Goal: Task Accomplishment & Management: Use online tool/utility

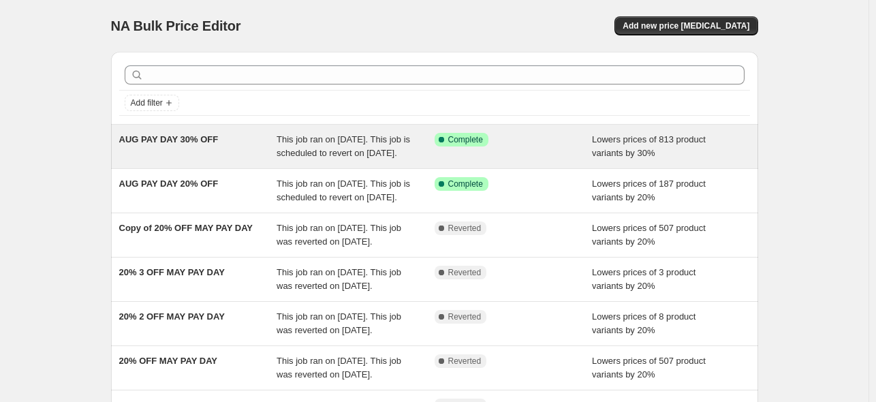
click at [245, 144] on div "AUG PAY DAY 30% OFF" at bounding box center [198, 146] width 158 height 27
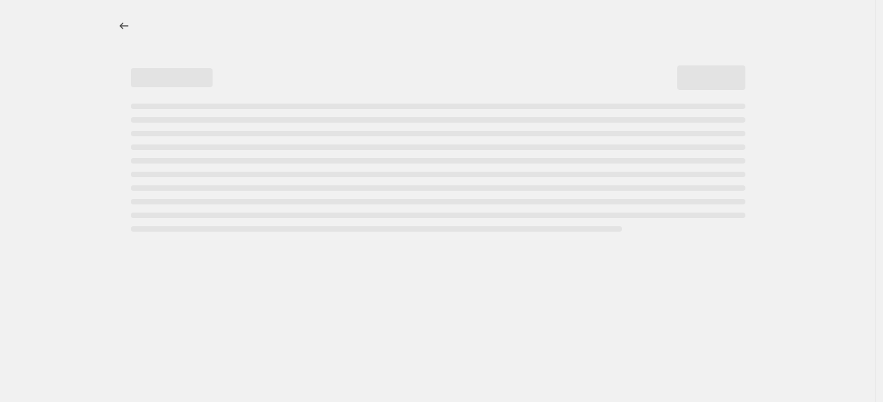
select select "percentage"
select select "collection"
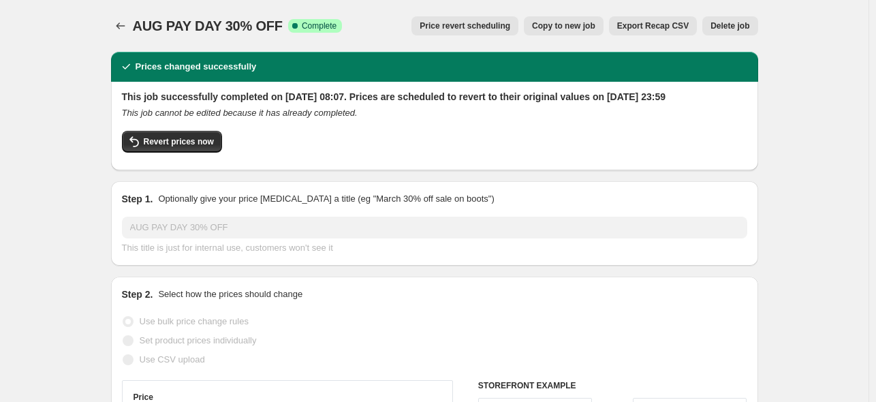
click at [619, 23] on span "Export Recap CSV" at bounding box center [653, 25] width 72 height 11
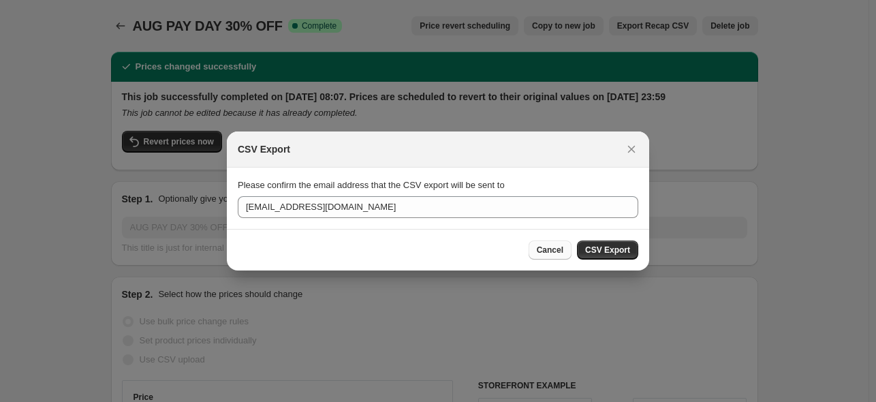
click at [553, 252] on span "Cancel" at bounding box center [550, 250] width 27 height 11
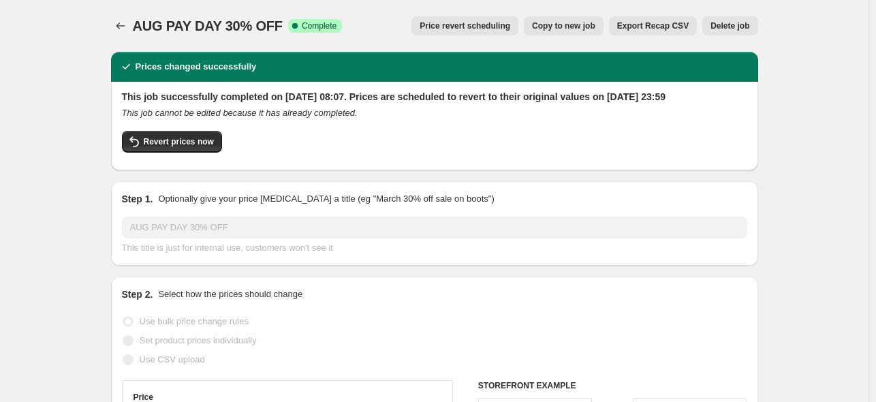
click at [744, 31] on span "Delete job" at bounding box center [729, 25] width 39 height 11
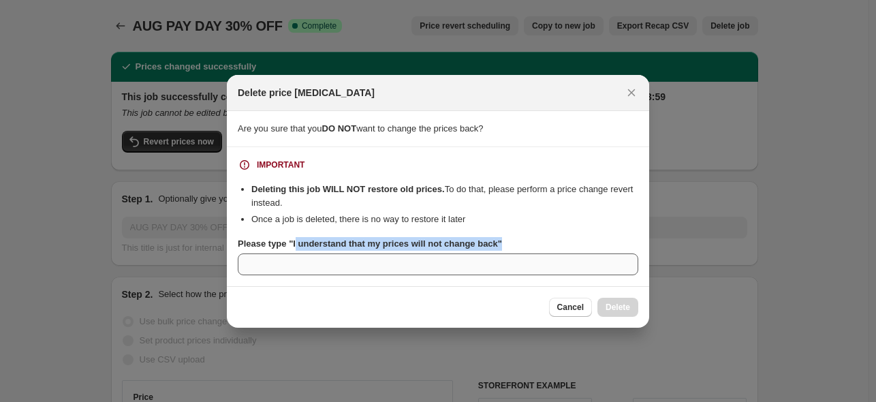
drag, startPoint x: 295, startPoint y: 244, endPoint x: 454, endPoint y: 253, distance: 159.6
click at [454, 253] on div "Please type "I understand that my prices will not change back"" at bounding box center [438, 256] width 401 height 38
copy b "understand that my prices will not change back""
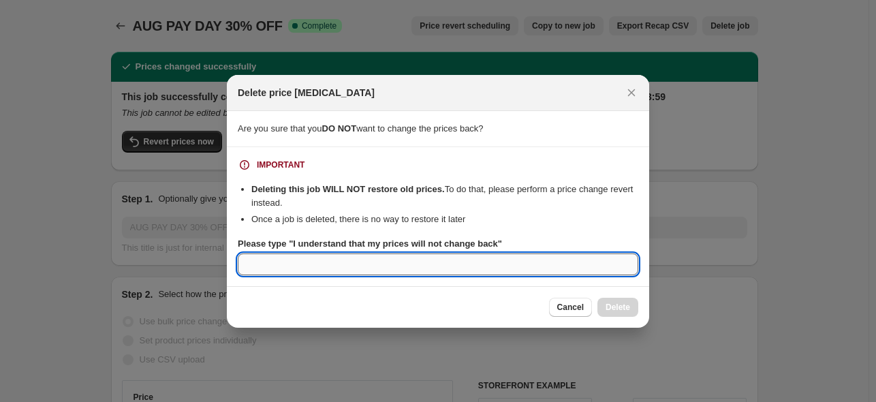
click at [272, 266] on input "Please type "I understand that my prices will not change back"" at bounding box center [438, 264] width 401 height 22
paste input "understand that my prices will not change back""
click at [255, 264] on input ""i understand that my prices will not change back"" at bounding box center [438, 264] width 401 height 22
click at [253, 266] on input ""i understand that my prices will not change back"" at bounding box center [438, 264] width 401 height 22
click at [466, 268] on input "I understand that my prices will not change back"" at bounding box center [438, 264] width 401 height 22
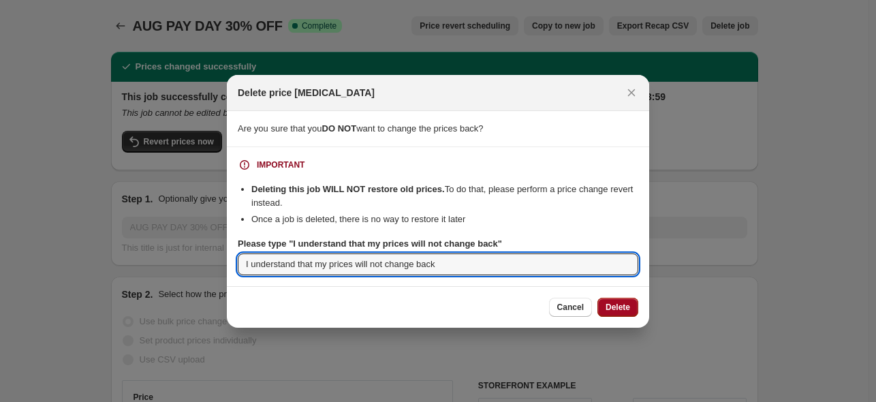
type input "I understand that my prices will not change back"
click at [619, 304] on span "Delete" at bounding box center [618, 307] width 25 height 11
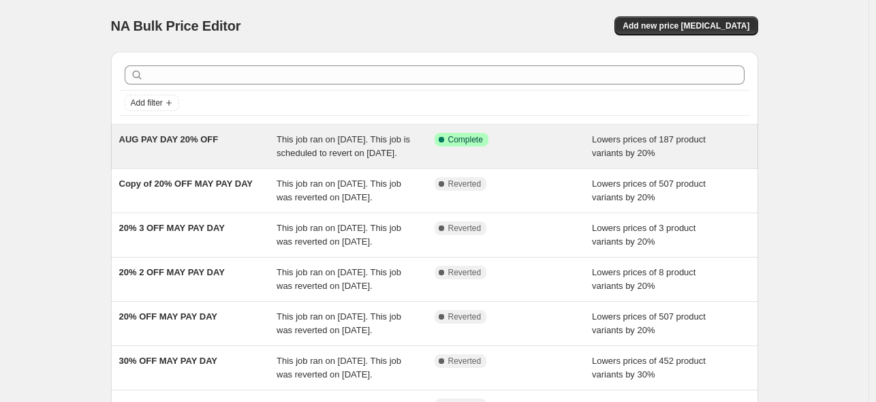
click at [349, 144] on div "This job ran on [DATE]. This job is scheduled to revert on [DATE]." at bounding box center [356, 146] width 158 height 27
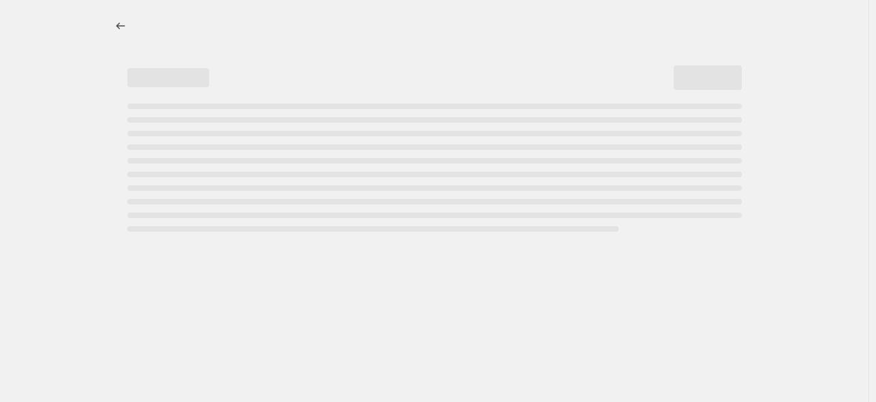
select select "percentage"
select select "collection"
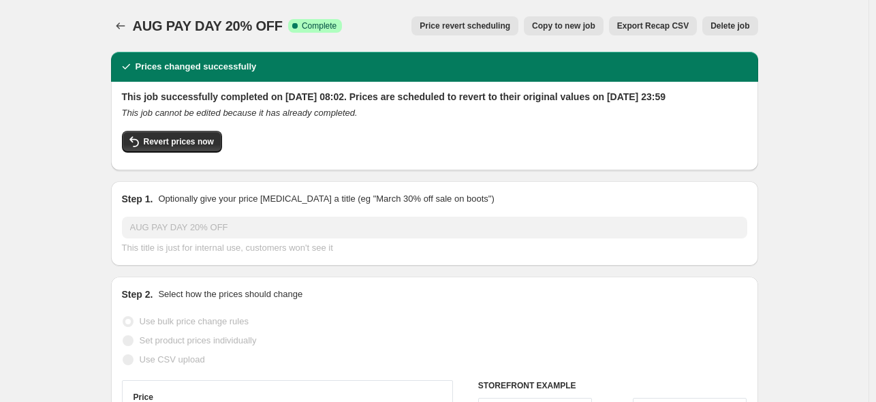
click at [725, 28] on span "Delete job" at bounding box center [729, 25] width 39 height 11
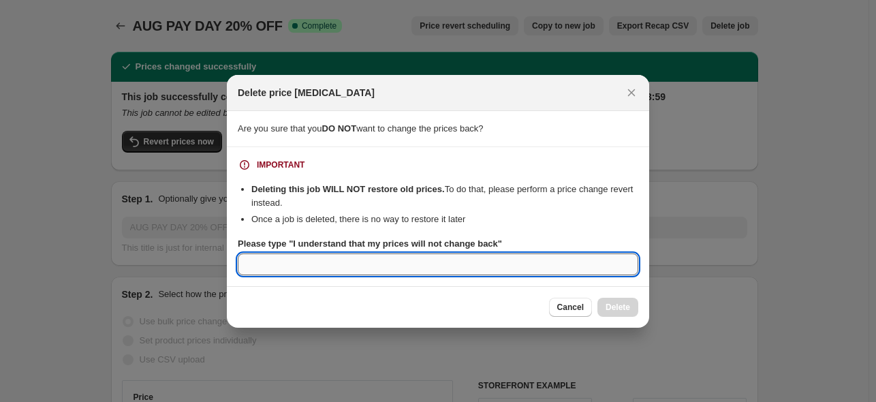
click at [277, 262] on input "Please type "I understand that my prices will not change back"" at bounding box center [438, 264] width 401 height 22
paste input "understand that my prices will not change back""
click at [244, 264] on input "understand that my prices will not change back"" at bounding box center [438, 264] width 401 height 22
click at [471, 264] on input "I understand that my prices will not change back"" at bounding box center [438, 264] width 401 height 22
type input "I understand that my prices will not change back"
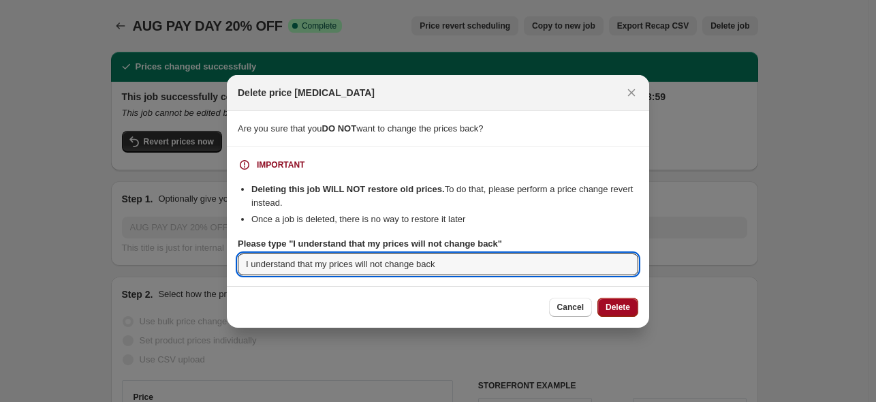
click at [629, 311] on span "Delete" at bounding box center [618, 307] width 25 height 11
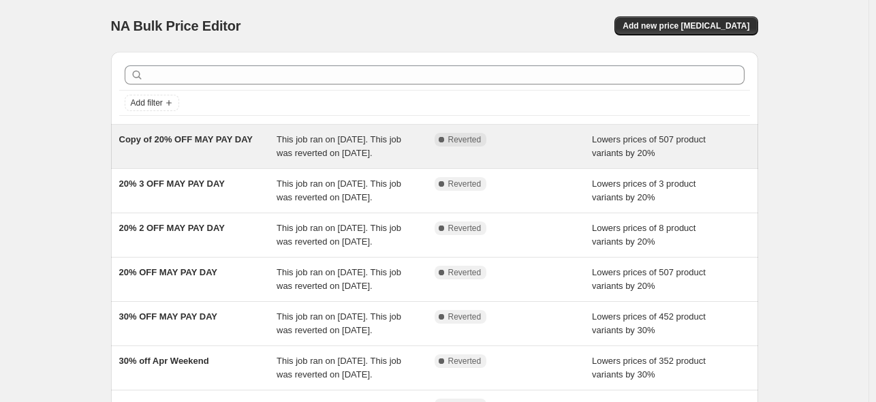
click at [218, 131] on div "Copy of 20% OFF MAY PAY DAY This job ran on [DATE]. This job was reverted on [D…" at bounding box center [434, 147] width 647 height 44
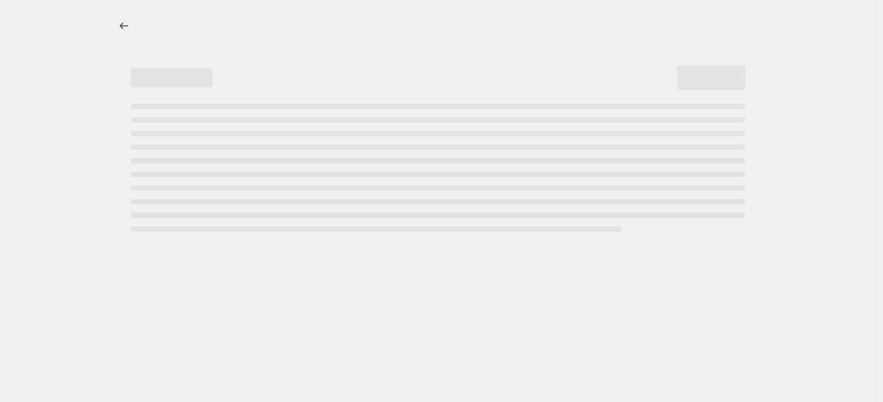
select select "percentage"
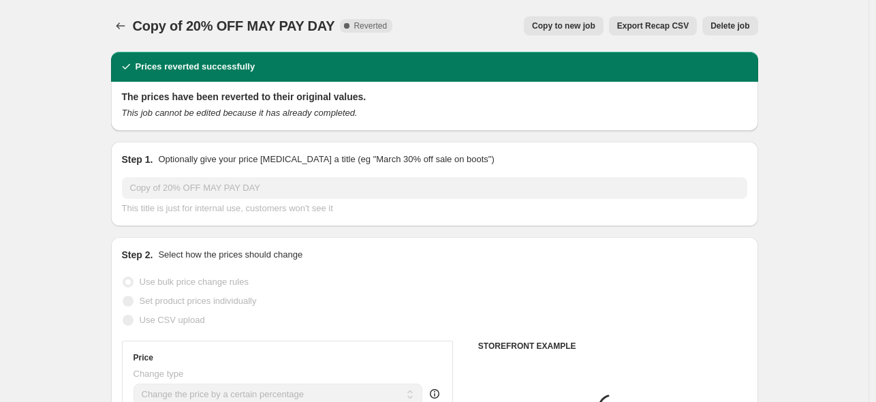
select select "collection"
click at [561, 29] on span "Copy to new job" at bounding box center [563, 25] width 63 height 11
select select "percentage"
select select "collection"
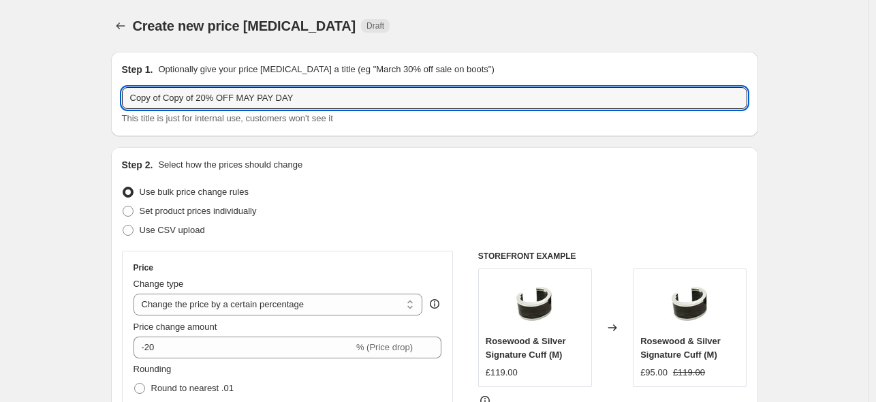
drag, startPoint x: 330, startPoint y: 97, endPoint x: 14, endPoint y: 125, distance: 317.9
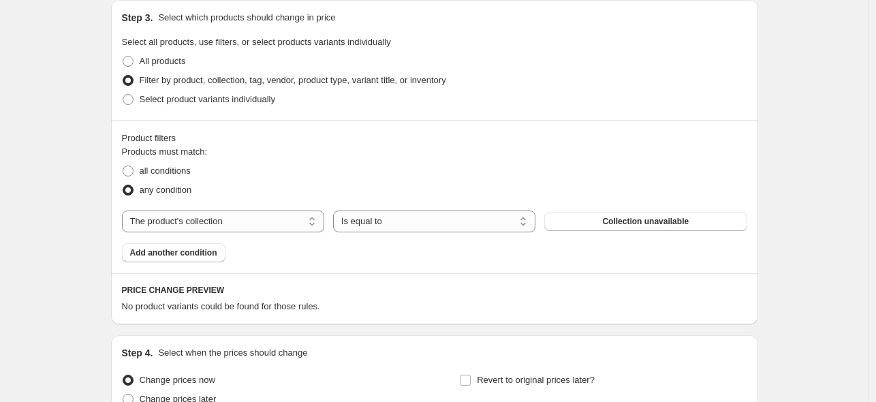
scroll to position [643, 0]
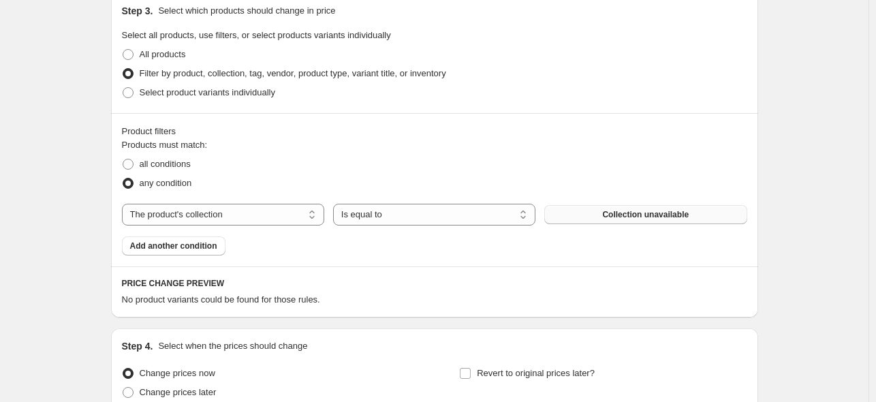
type input "20% OFF AUG PAY DAY"
click at [599, 210] on button "Collection unavailable" at bounding box center [645, 214] width 202 height 19
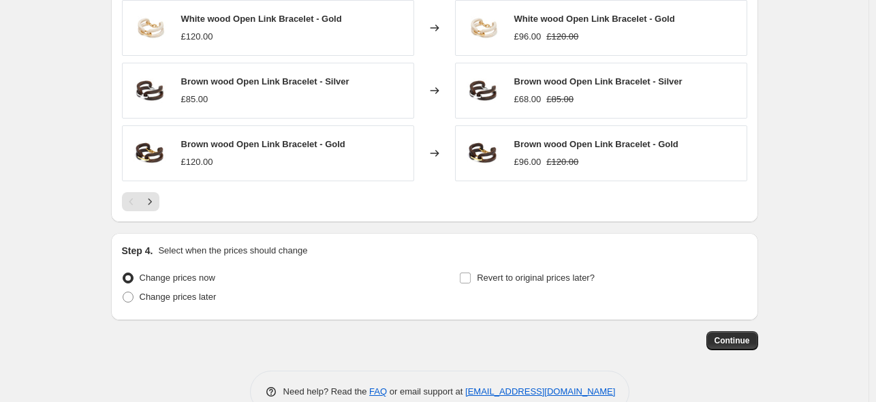
scroll to position [1110, 0]
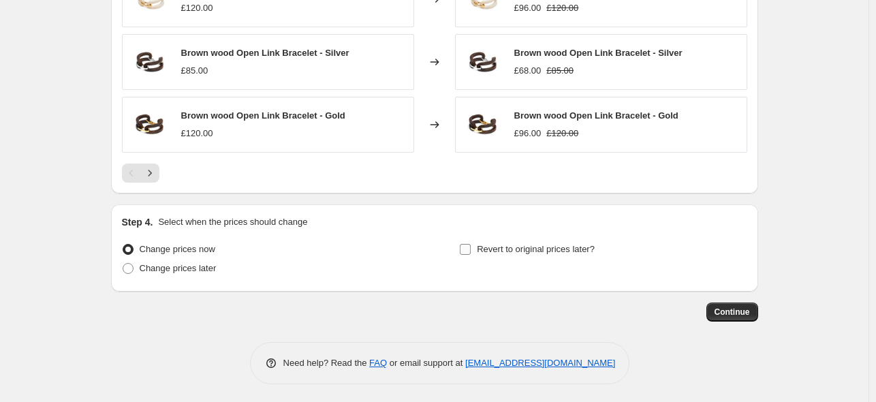
click at [467, 248] on input "Revert to original prices later?" at bounding box center [465, 249] width 11 height 11
checkbox input "true"
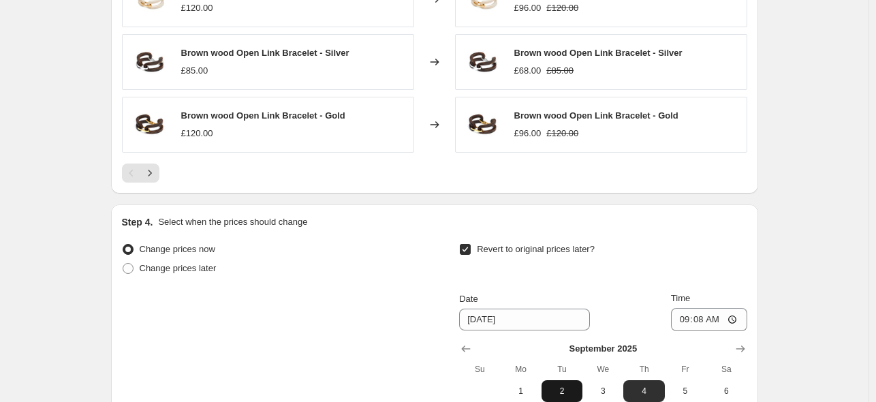
click at [572, 386] on span "2" at bounding box center [562, 391] width 30 height 11
type input "[DATE]"
click at [722, 313] on input "09:08" at bounding box center [709, 319] width 76 height 23
type input "23:59"
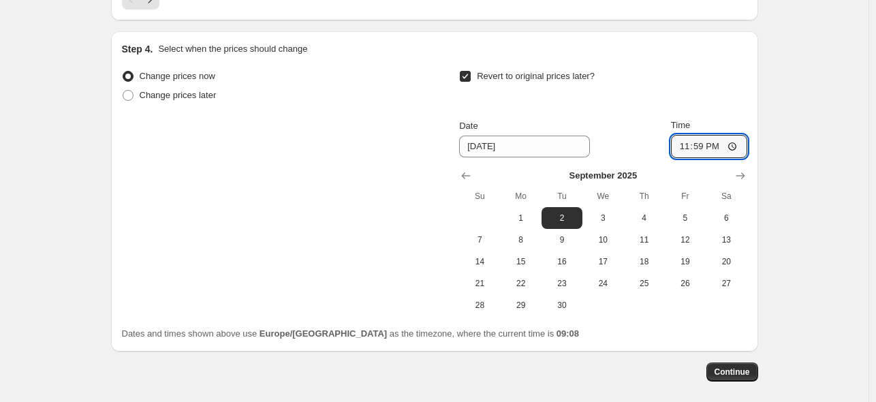
scroll to position [1343, 0]
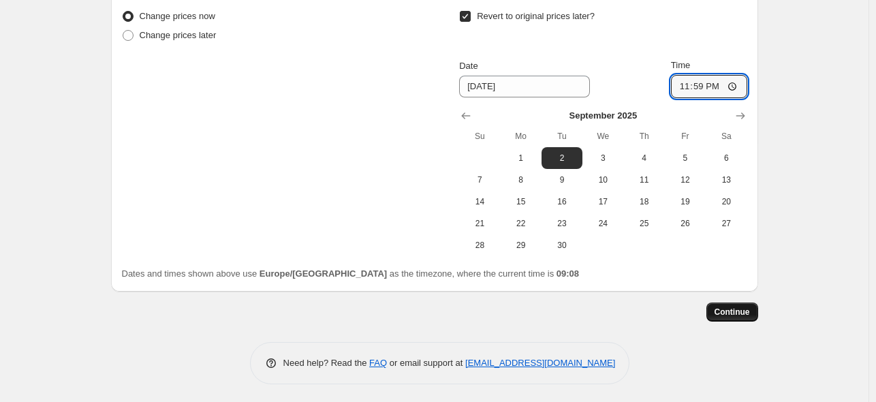
click at [735, 307] on span "Continue" at bounding box center [732, 312] width 35 height 11
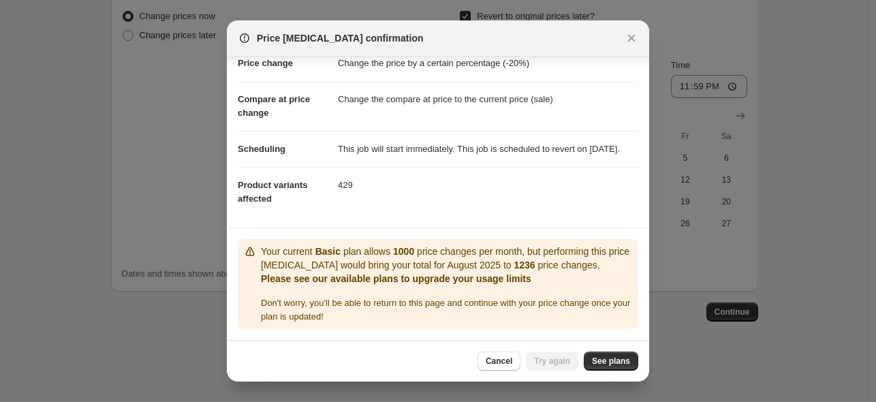
scroll to position [61, 0]
click at [606, 361] on span "See plans" at bounding box center [611, 361] width 38 height 11
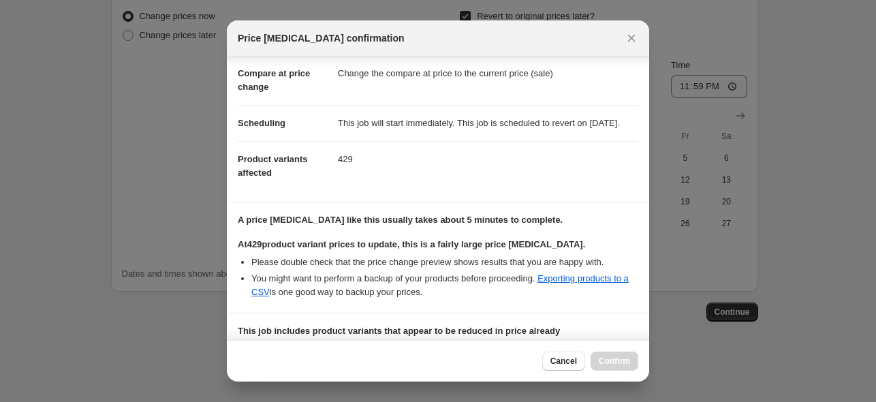
scroll to position [72, 0]
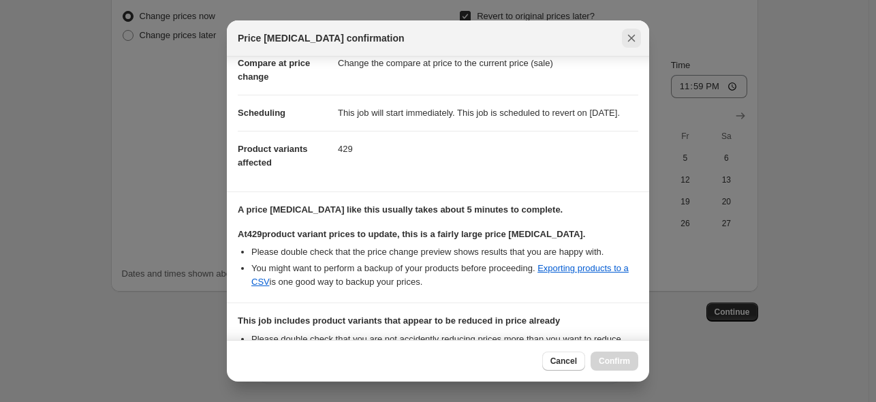
click at [636, 37] on icon "Close" at bounding box center [632, 38] width 14 height 14
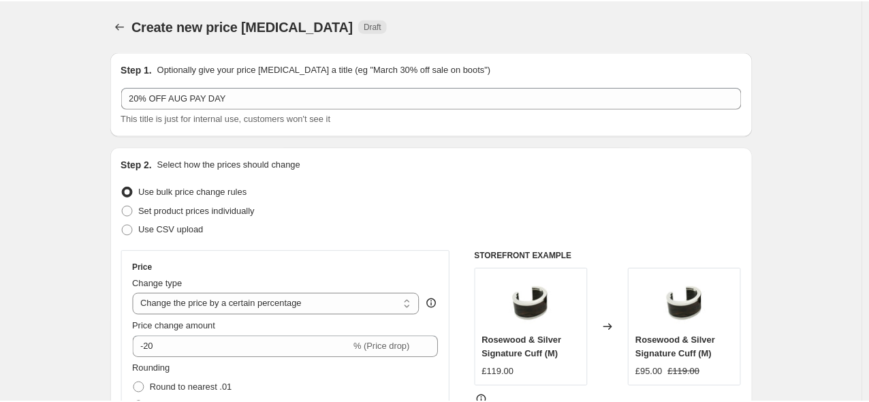
scroll to position [1343, 0]
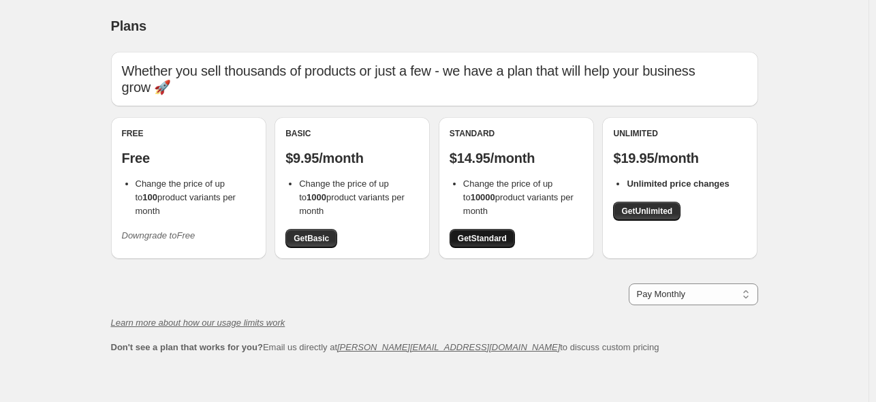
click at [489, 245] on link "Get Standard" at bounding box center [482, 238] width 65 height 19
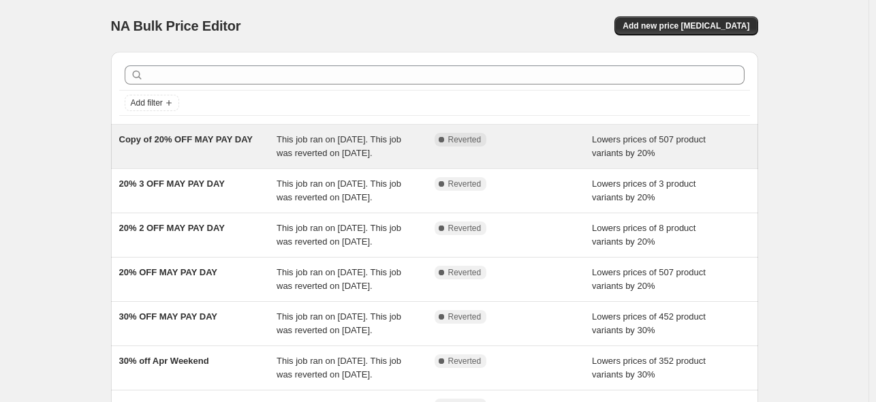
click at [572, 144] on div "Complete Reverted" at bounding box center [504, 140] width 138 height 14
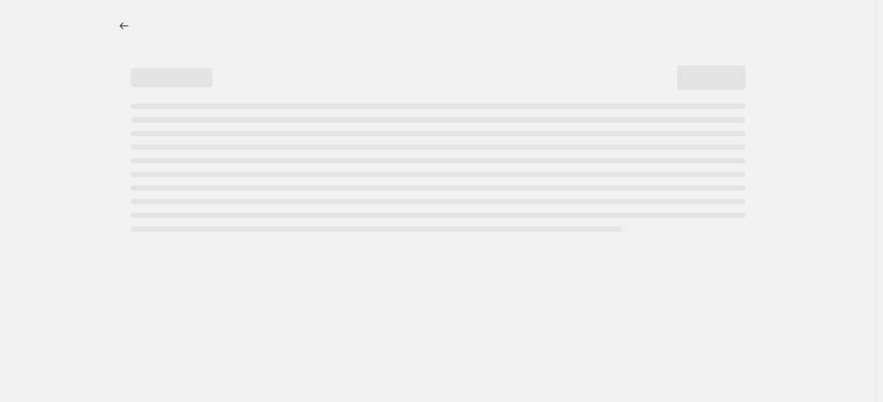
select select "percentage"
select select "collection"
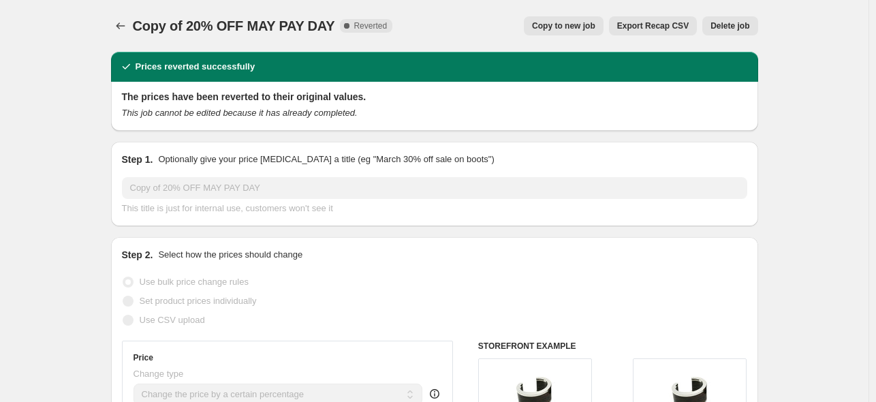
click at [567, 25] on span "Copy to new job" at bounding box center [563, 25] width 63 height 11
select select "percentage"
select select "collection"
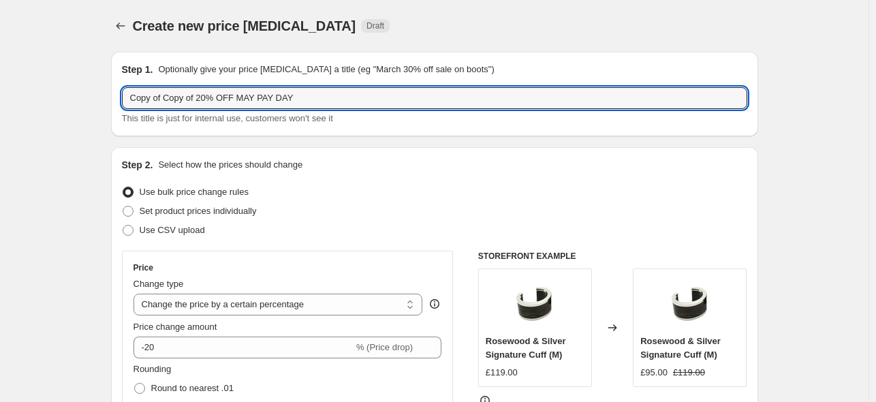
drag, startPoint x: 315, startPoint y: 97, endPoint x: -4, endPoint y: 138, distance: 321.5
click at [0, 138] on html "Home Settings Plans Skip to content Create new price [MEDICAL_DATA]. This page …" at bounding box center [438, 201] width 876 height 402
click at [202, 95] on input "aug pay day 205 off" at bounding box center [434, 98] width 625 height 22
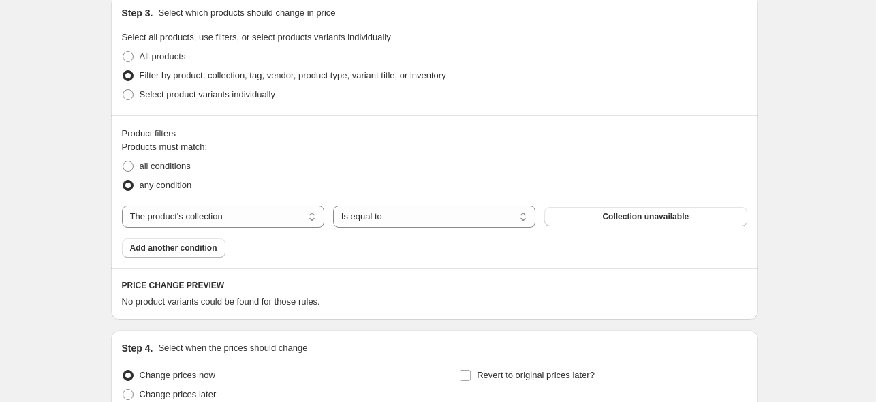
scroll to position [651, 0]
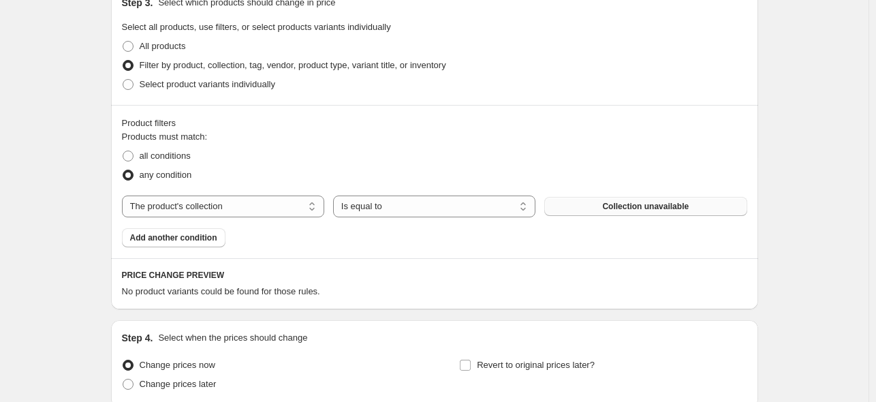
type input "aug pay day 20% off"
click at [612, 211] on button "Collection unavailable" at bounding box center [645, 206] width 202 height 19
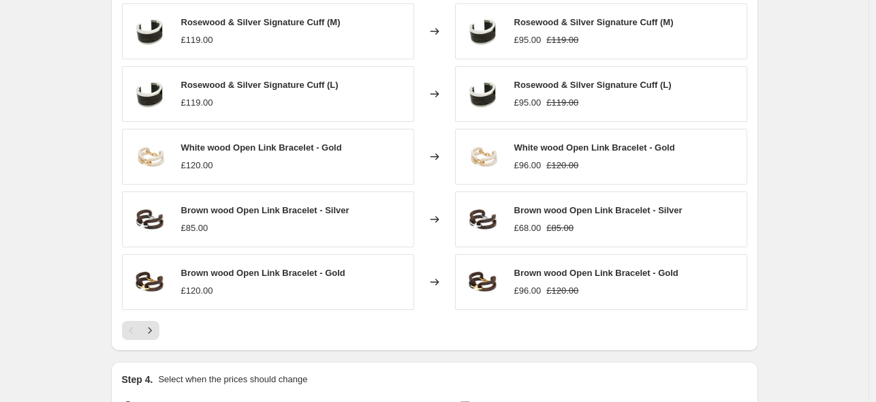
scroll to position [1110, 0]
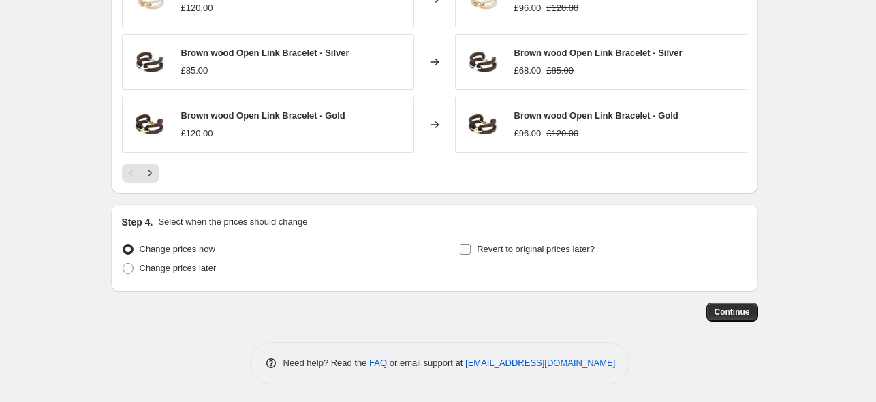
click at [467, 247] on input "Revert to original prices later?" at bounding box center [465, 249] width 11 height 11
checkbox input "true"
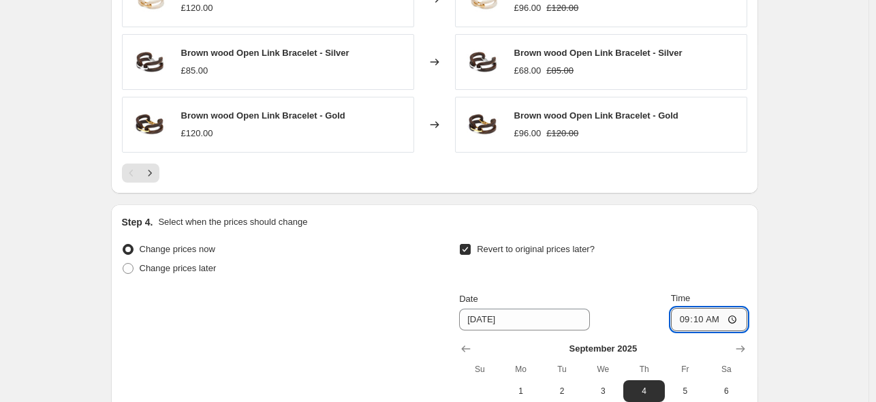
click at [722, 314] on input "09:10" at bounding box center [709, 319] width 76 height 23
type input "23:59"
click at [572, 388] on span "2" at bounding box center [562, 391] width 30 height 11
type input "[DATE]"
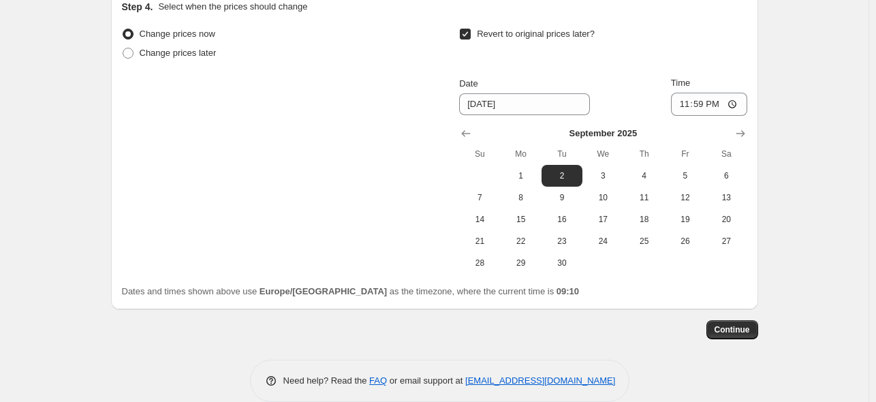
scroll to position [1343, 0]
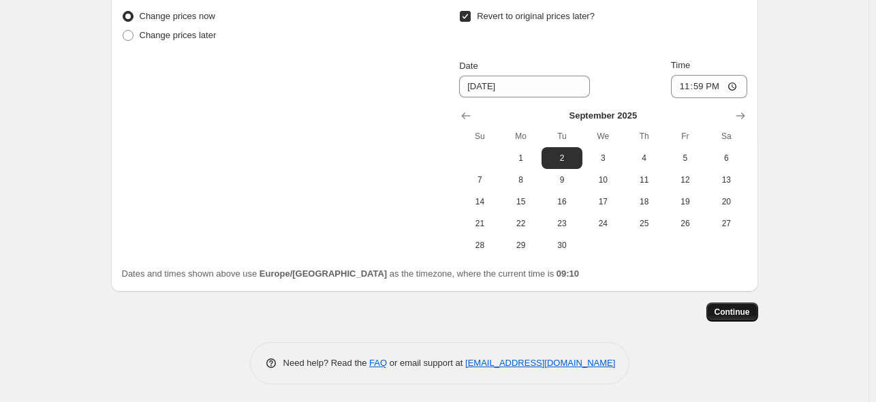
click at [738, 315] on span "Continue" at bounding box center [732, 312] width 35 height 11
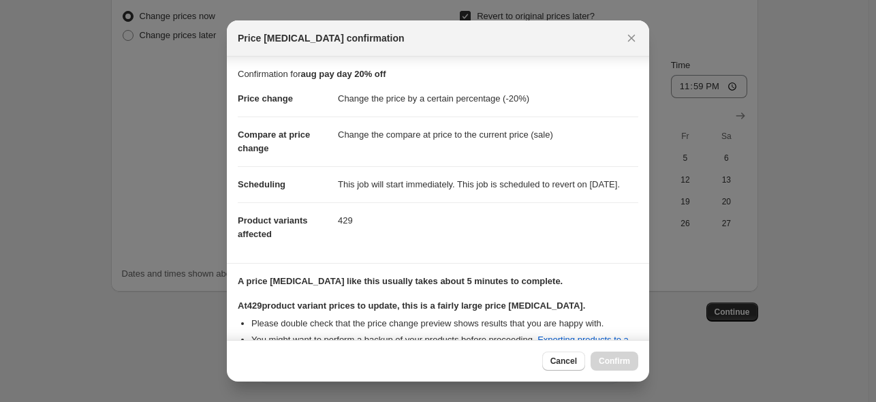
scroll to position [272, 0]
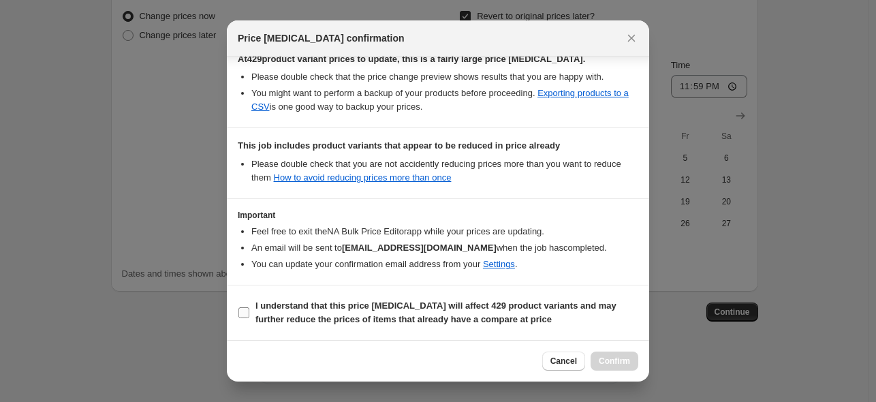
click at [243, 315] on input "I understand that this price [MEDICAL_DATA] will affect 429 product variants an…" at bounding box center [243, 312] width 11 height 11
checkbox input "true"
click at [608, 360] on span "Confirm" at bounding box center [614, 361] width 31 height 11
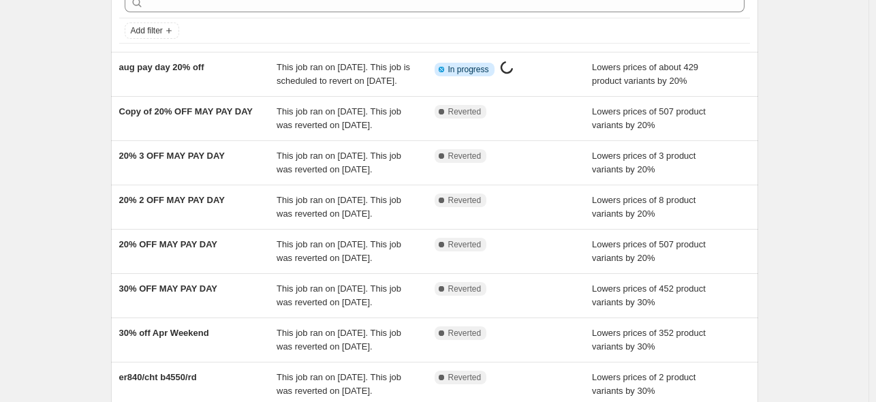
scroll to position [82, 0]
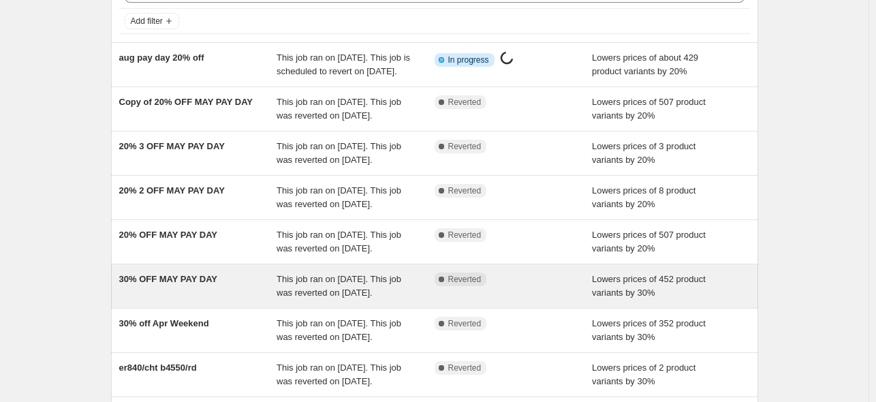
click at [218, 284] on span "30% OFF MAY PAY DAY" at bounding box center [168, 279] width 99 height 10
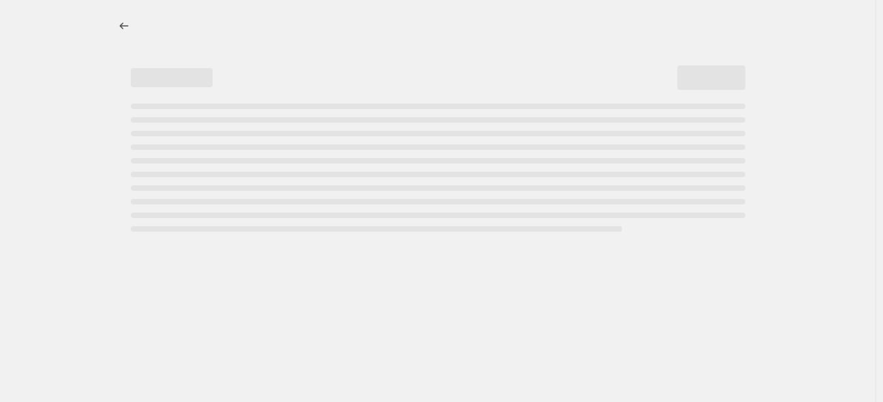
select select "percentage"
select select "collection"
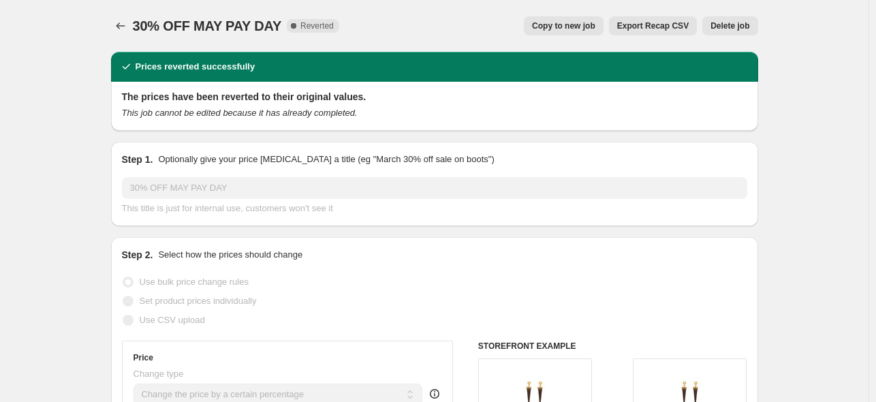
click at [566, 27] on span "Copy to new job" at bounding box center [563, 25] width 63 height 11
select select "percentage"
select select "collection"
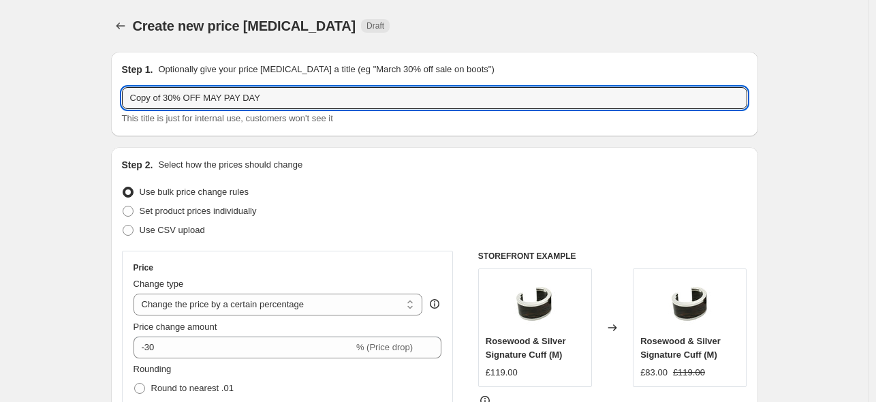
drag, startPoint x: 286, startPoint y: 97, endPoint x: 86, endPoint y: 122, distance: 201.8
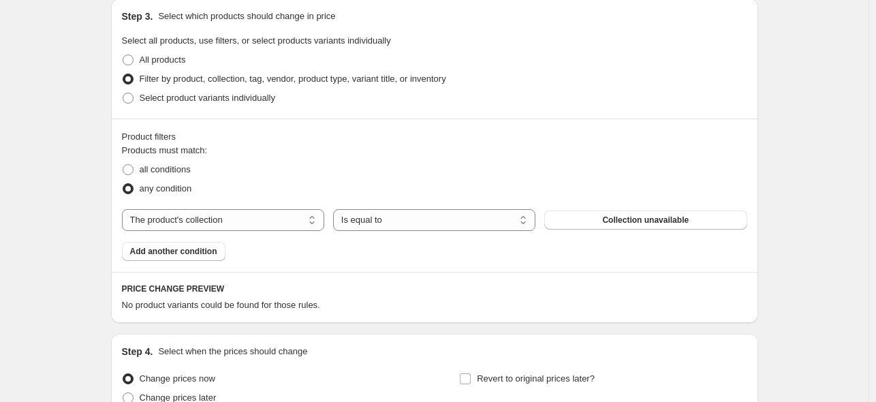
scroll to position [649, 0]
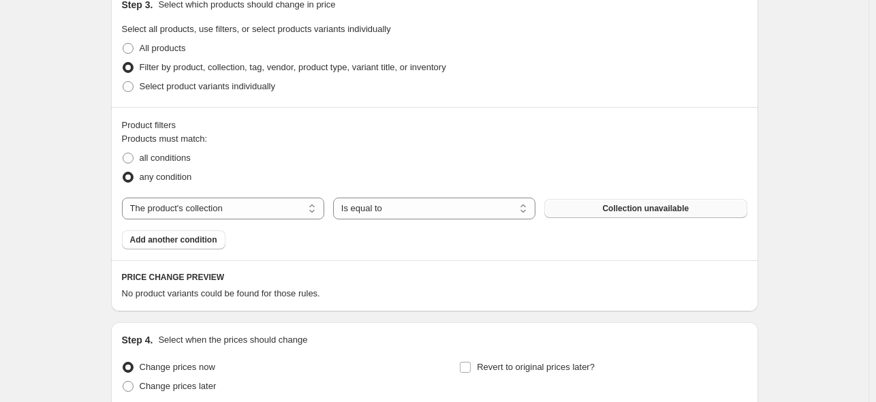
type input "AUG PAY DAY 30% OFF"
click at [675, 208] on span "Collection unavailable" at bounding box center [645, 208] width 87 height 11
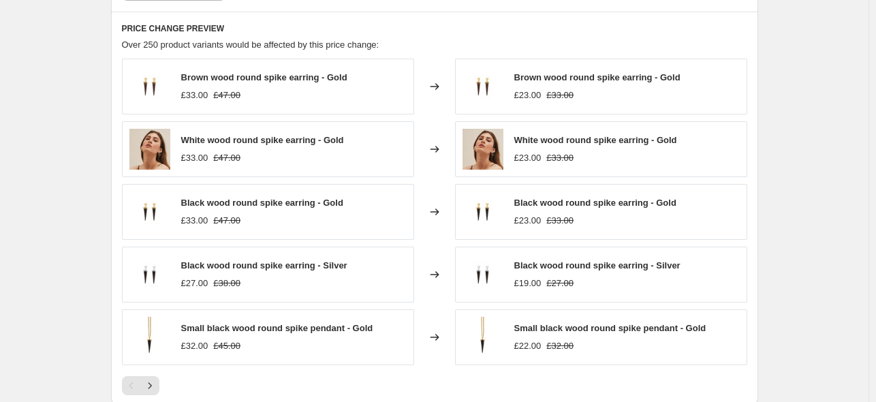
scroll to position [1110, 0]
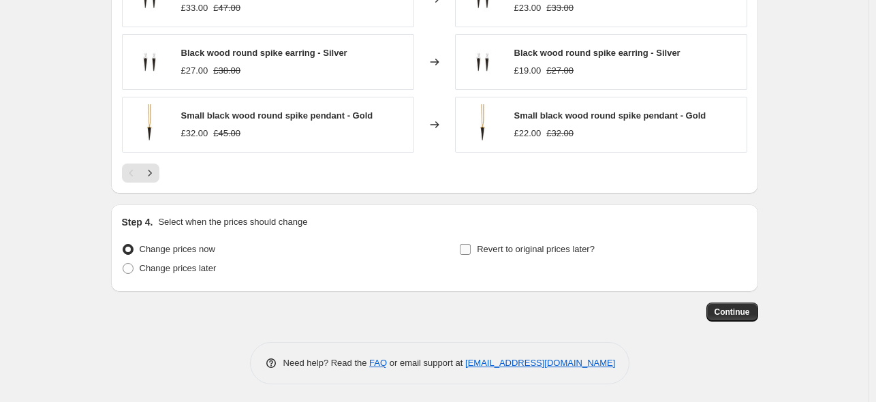
click at [469, 247] on input "Revert to original prices later?" at bounding box center [465, 249] width 11 height 11
checkbox input "true"
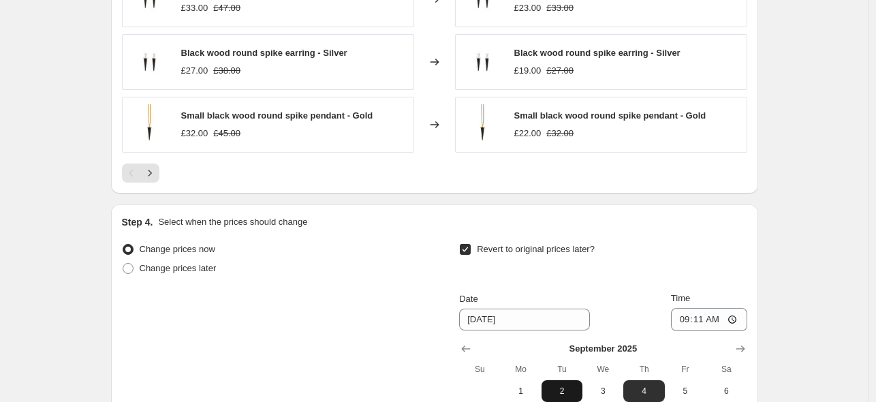
click at [567, 388] on span "2" at bounding box center [562, 391] width 30 height 11
type input "[DATE]"
click at [722, 320] on input "09:11" at bounding box center [709, 319] width 76 height 23
type input "23:59"
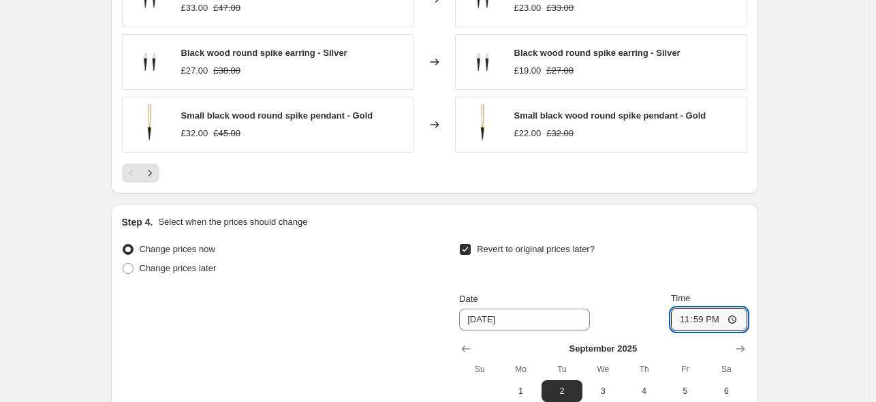
scroll to position [1343, 0]
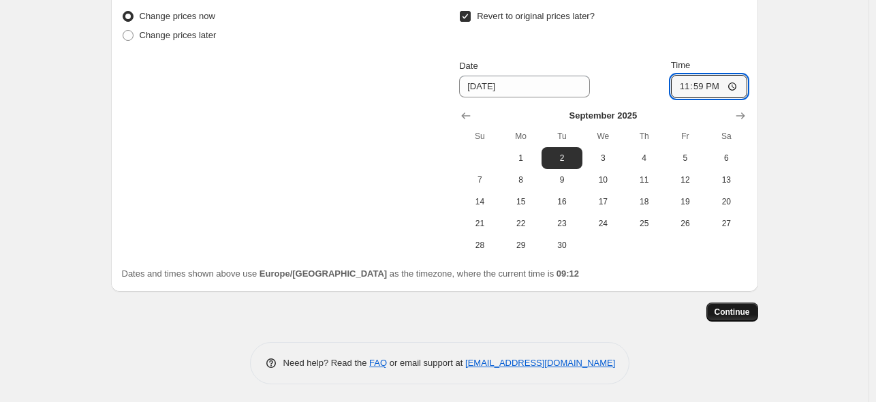
click at [731, 307] on span "Continue" at bounding box center [732, 312] width 35 height 11
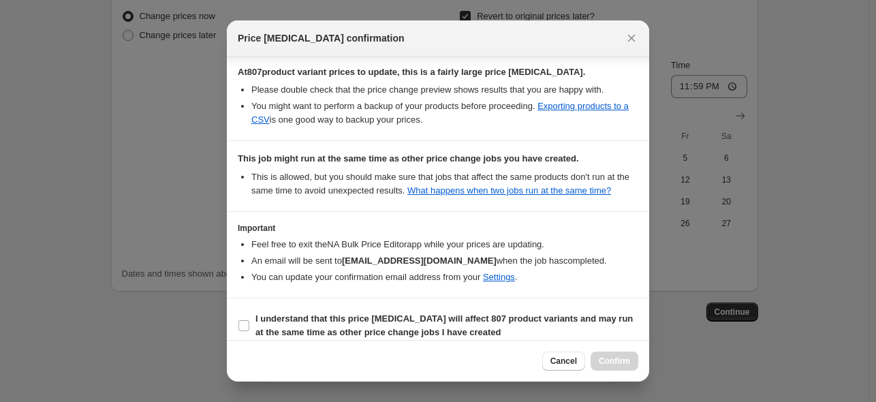
scroll to position [286, 0]
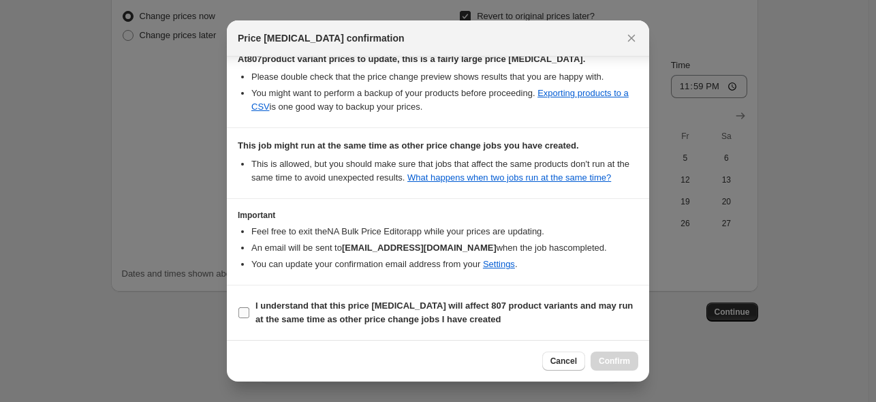
click at [247, 313] on input "I understand that this price [MEDICAL_DATA] will affect 807 product variants an…" at bounding box center [243, 312] width 11 height 11
checkbox input "true"
click at [610, 364] on span "Confirm" at bounding box center [614, 361] width 31 height 11
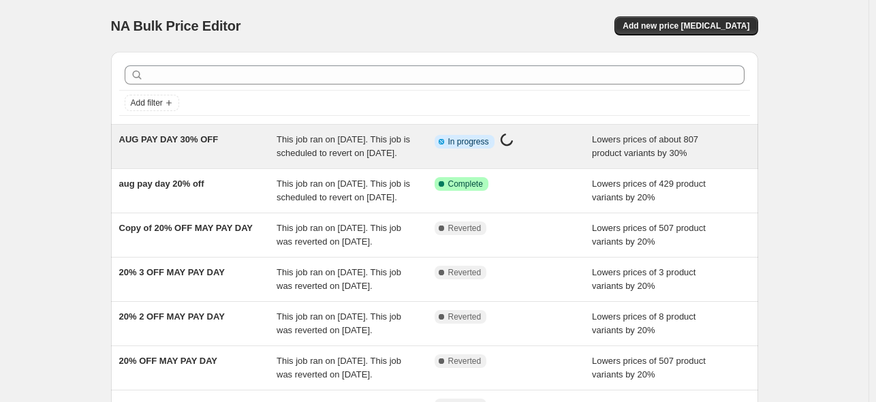
click at [167, 144] on span "AUG PAY DAY 30% OFF" at bounding box center [168, 139] width 99 height 10
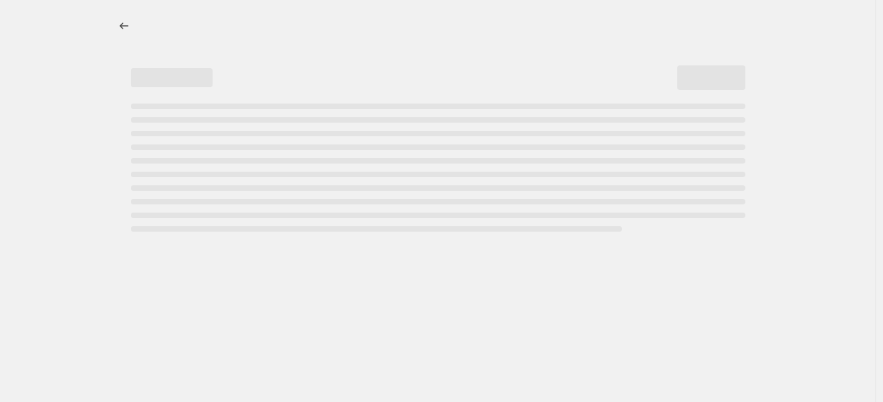
select select "percentage"
select select "collection"
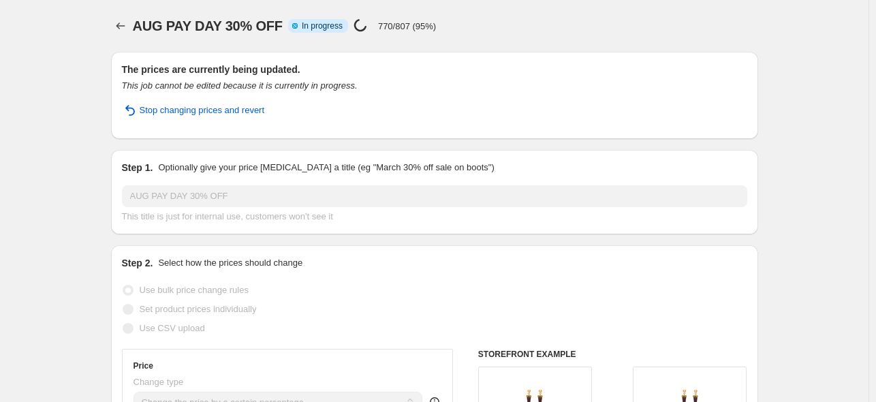
select select "percentage"
select select "collection"
